Goal: Task Accomplishment & Management: Manage account settings

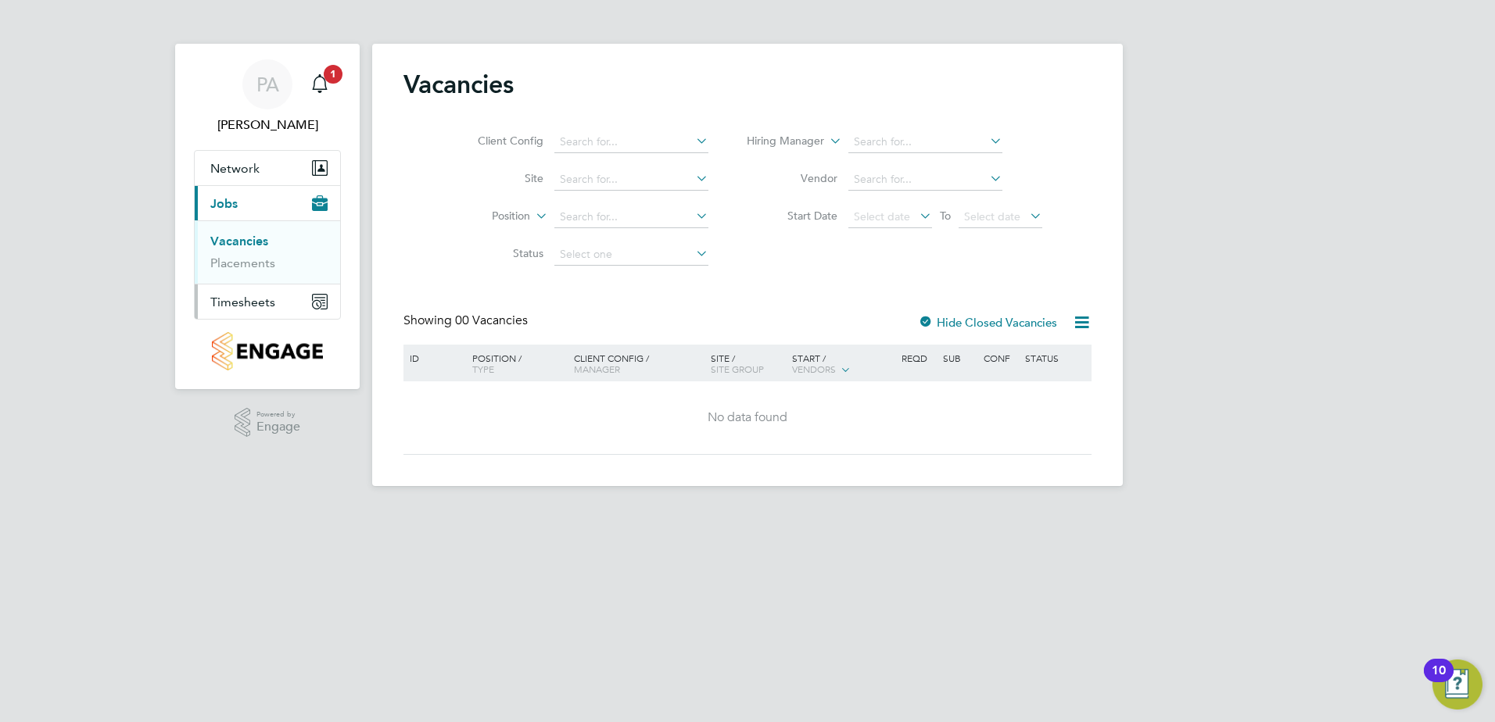
click at [225, 300] on span "Timesheets" at bounding box center [242, 302] width 65 height 15
click at [248, 268] on ul "Timesheets Expenses" at bounding box center [267, 287] width 145 height 63
click at [247, 273] on link "Timesheets" at bounding box center [242, 276] width 65 height 15
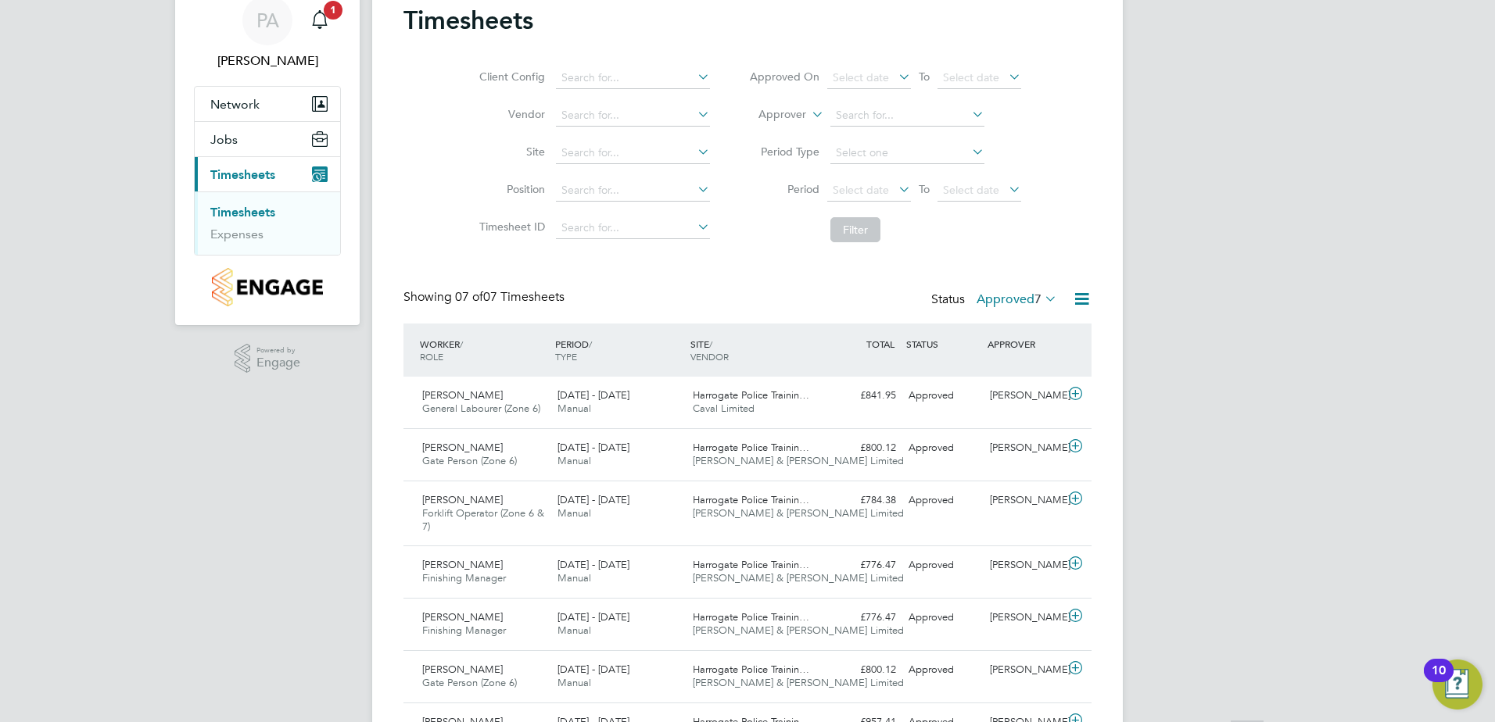
scroll to position [167, 0]
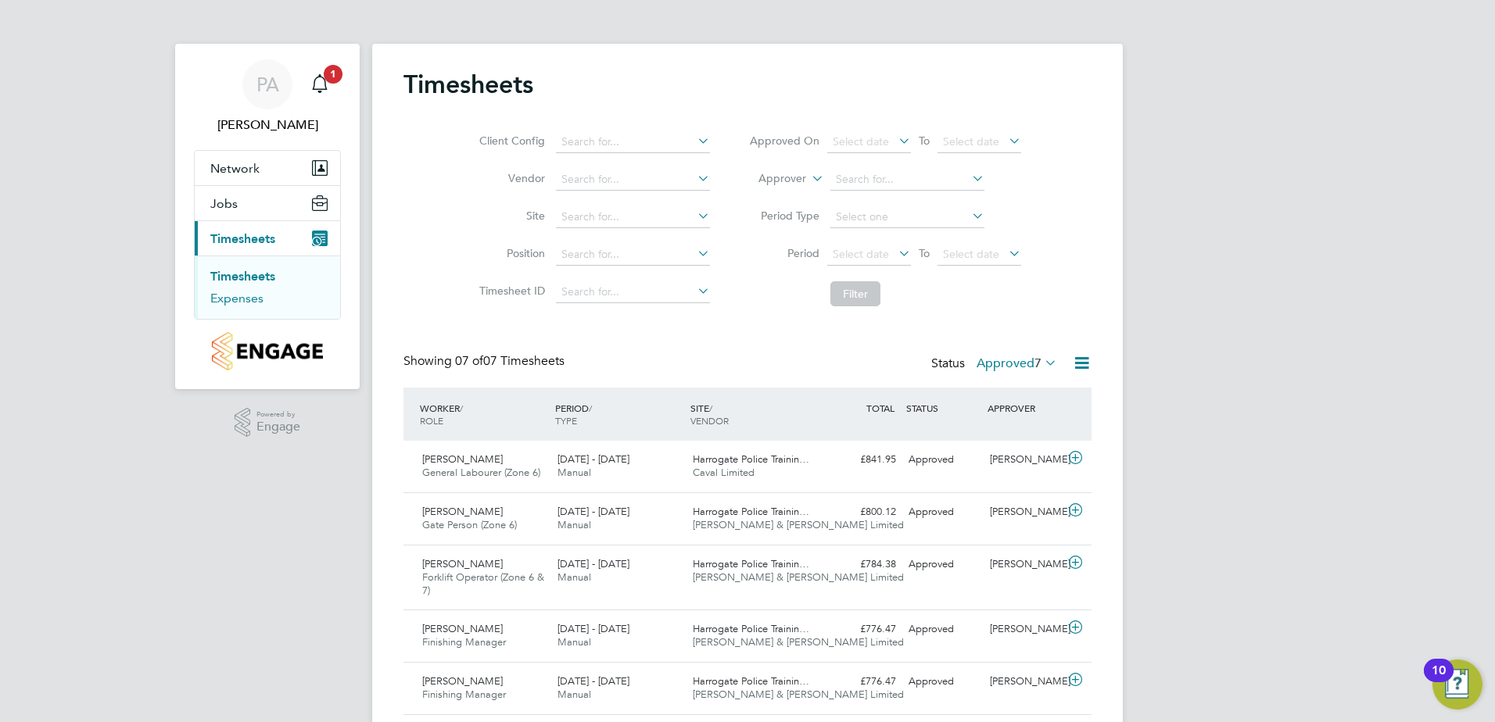
click at [250, 298] on link "Expenses" at bounding box center [236, 298] width 53 height 15
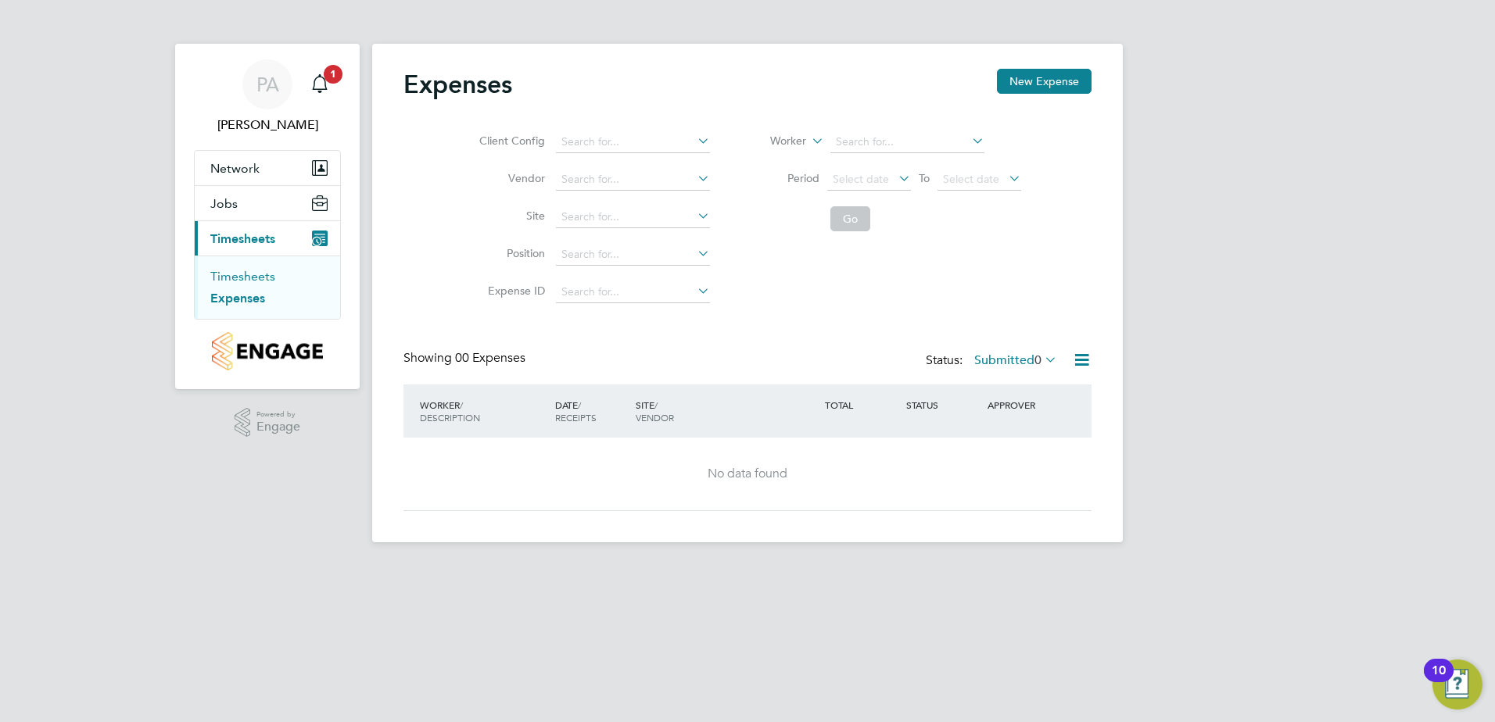
click at [250, 281] on link "Timesheets" at bounding box center [242, 276] width 65 height 15
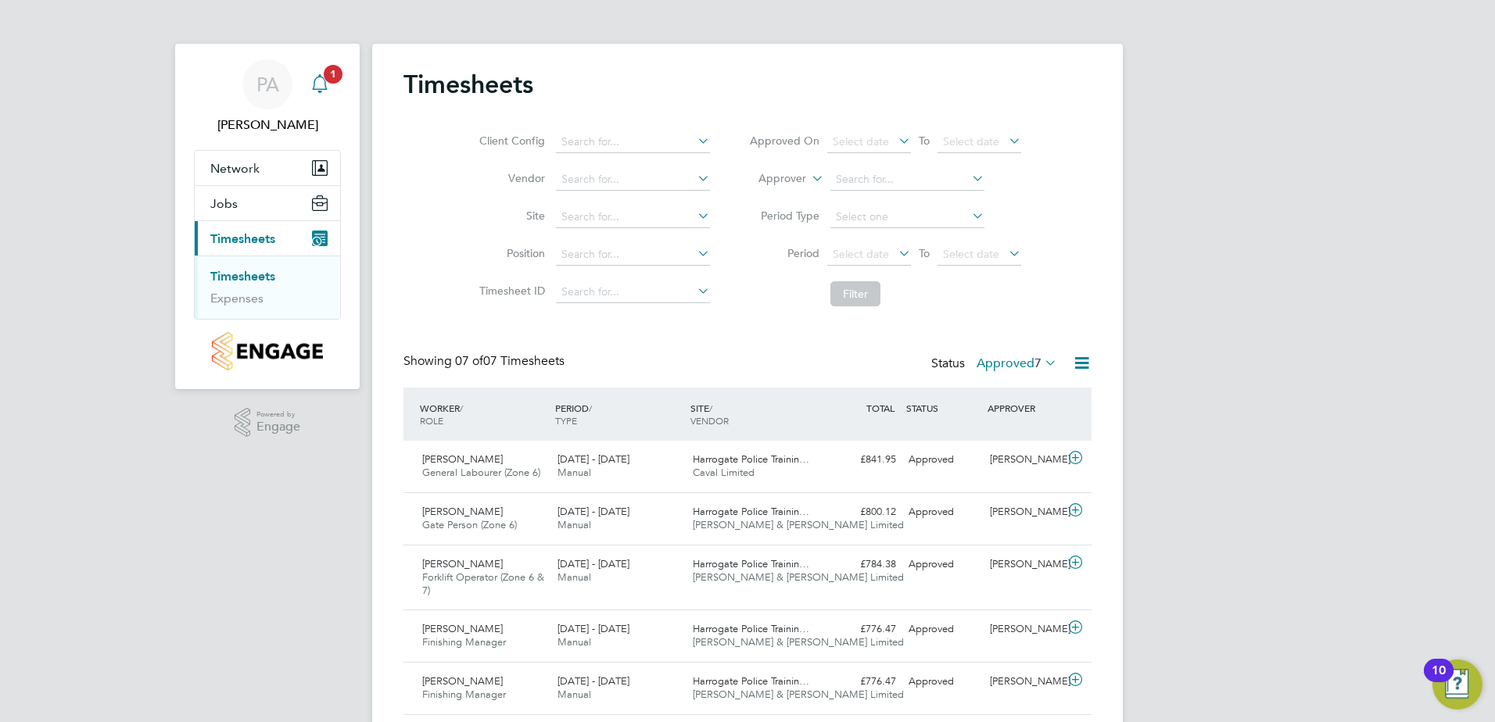
click at [324, 81] on icon "Main navigation" at bounding box center [319, 83] width 19 height 19
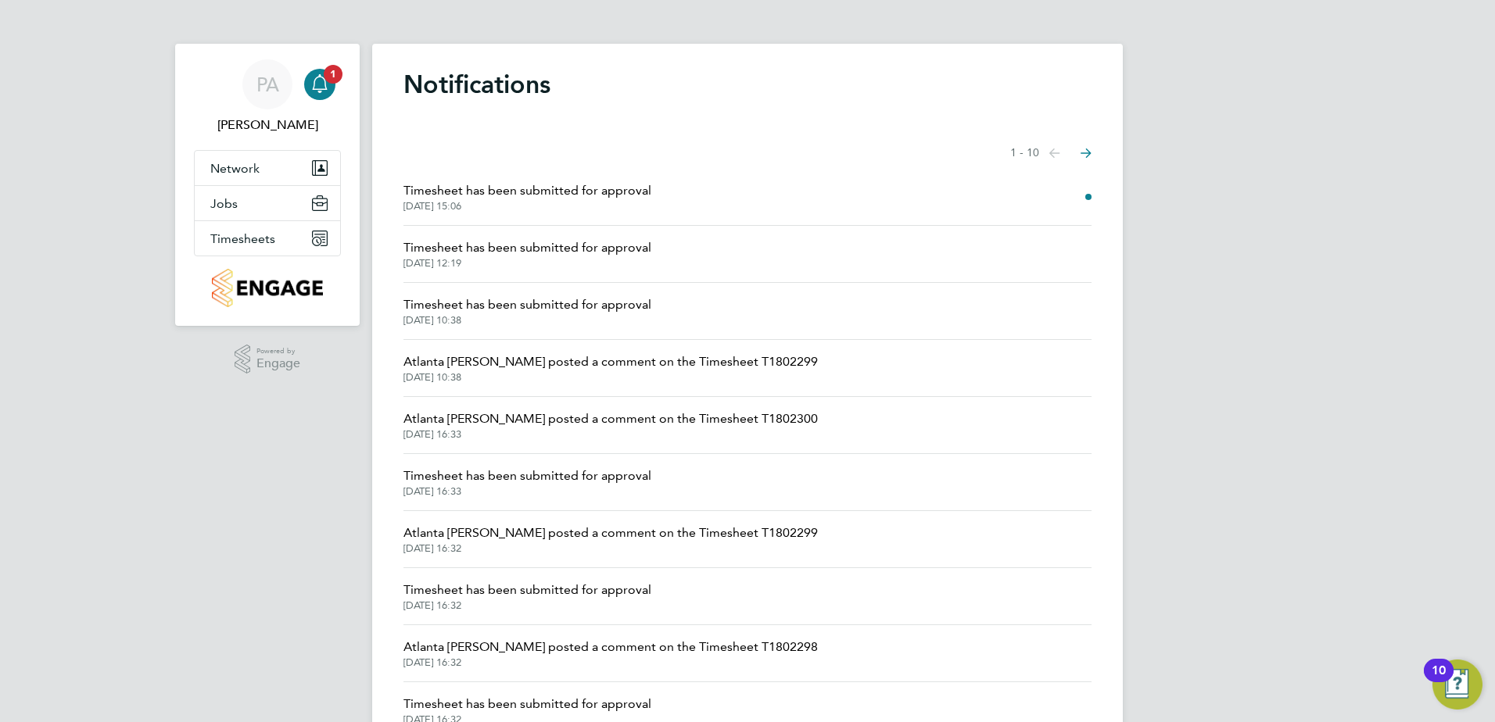
click at [622, 188] on span "Timesheet has been submitted for approval" at bounding box center [527, 190] width 248 height 19
